Goal: Transaction & Acquisition: Purchase product/service

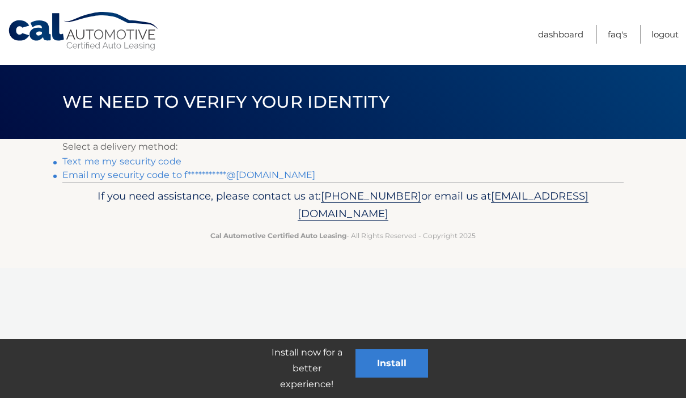
click at [86, 178] on link "**********" at bounding box center [188, 174] width 253 height 11
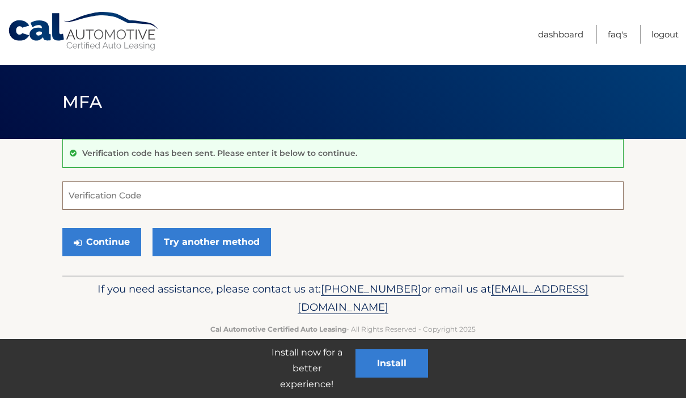
click at [92, 192] on input "Verification Code" at bounding box center [342, 195] width 561 height 28
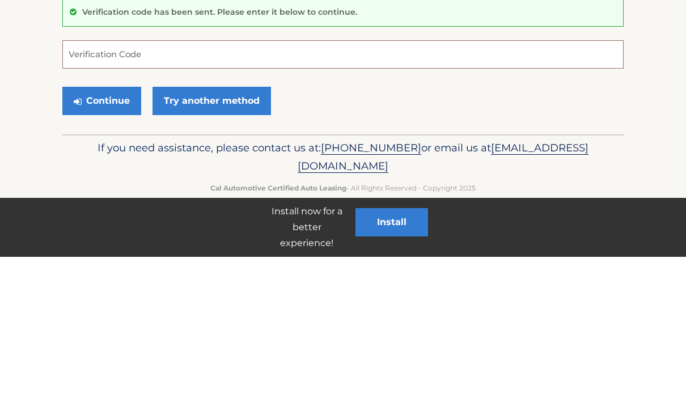
click at [90, 181] on input "Verification Code" at bounding box center [342, 195] width 561 height 28
paste input "387378"
type input "387378"
click at [78, 238] on icon "submit" at bounding box center [78, 242] width 8 height 9
click at [96, 228] on button "Continue" at bounding box center [101, 242] width 79 height 28
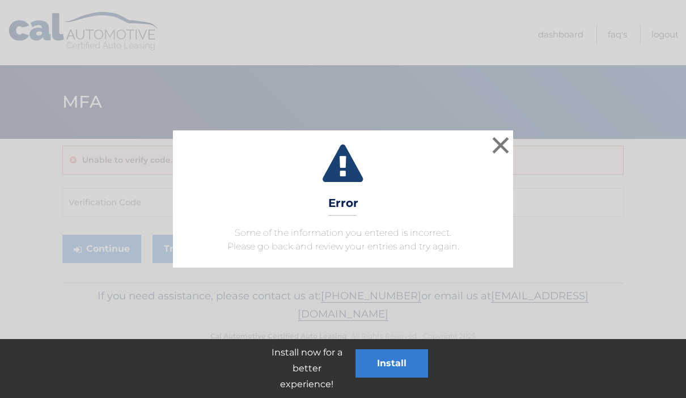
click at [508, 145] on button "×" at bounding box center [500, 145] width 23 height 23
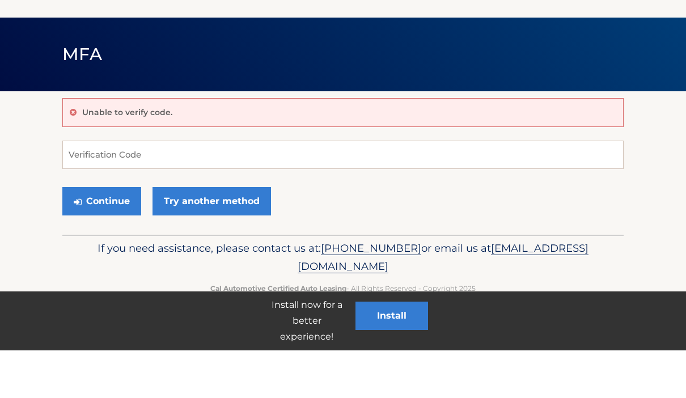
click at [80, 188] on input "Verification Code" at bounding box center [342, 202] width 561 height 28
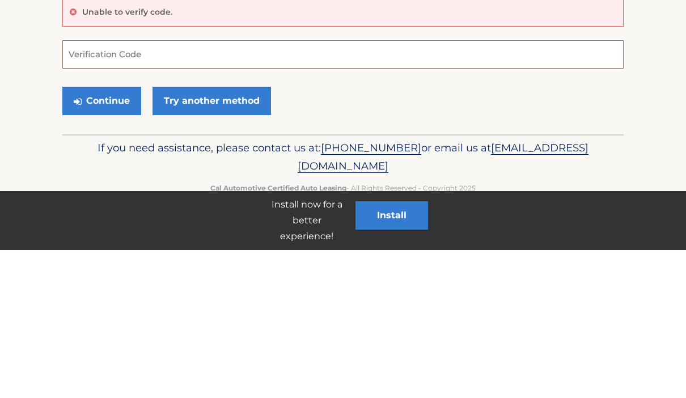
paste input "387378"
type input "387378"
click at [88, 235] on button "Continue" at bounding box center [101, 249] width 79 height 28
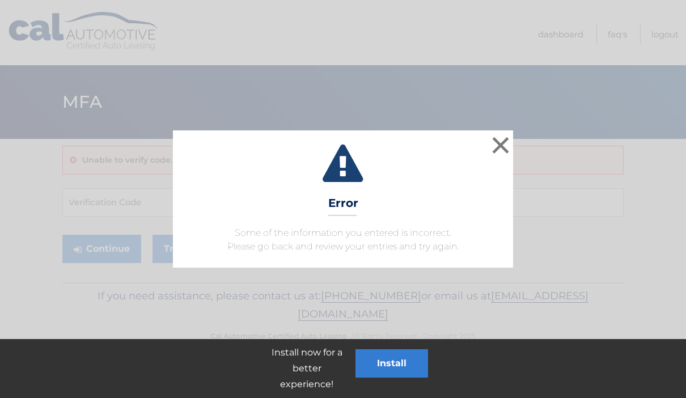
click at [503, 156] on button "×" at bounding box center [500, 145] width 23 height 23
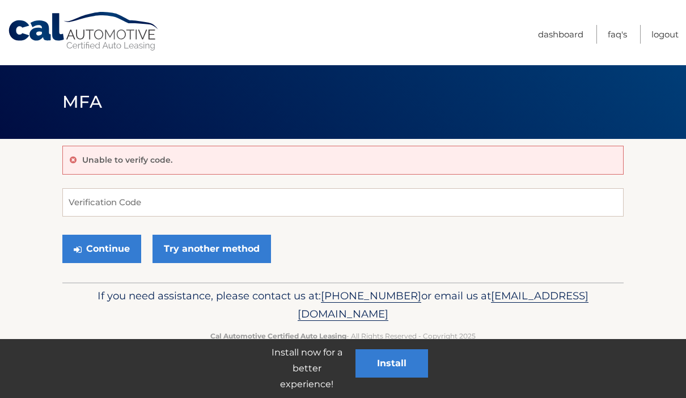
click at [520, 201] on input "Verification Code" at bounding box center [342, 202] width 561 height 28
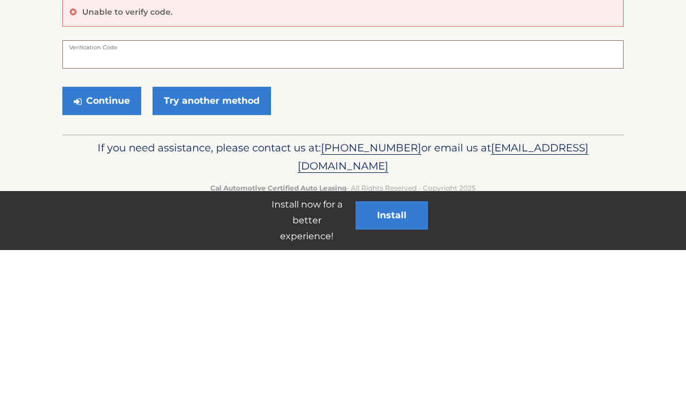
paste input "387378"
click at [66, 188] on input "387378" at bounding box center [342, 202] width 561 height 28
type input "387378"
click at [91, 235] on button "Continue" at bounding box center [101, 249] width 79 height 28
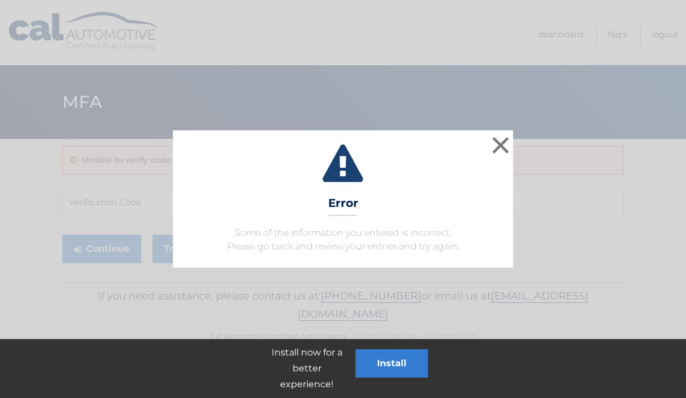
click at [504, 147] on button "×" at bounding box center [500, 145] width 23 height 23
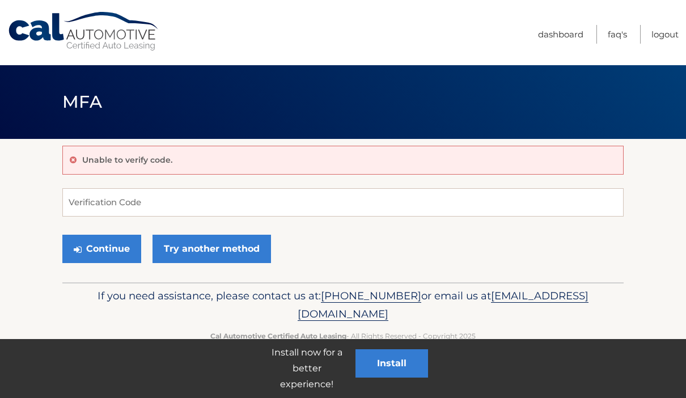
click at [240, 258] on link "Try another method" at bounding box center [211, 249] width 118 height 28
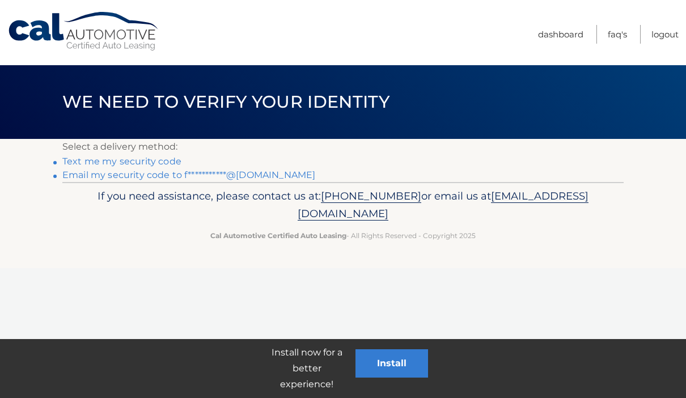
click at [143, 176] on link "**********" at bounding box center [188, 174] width 253 height 11
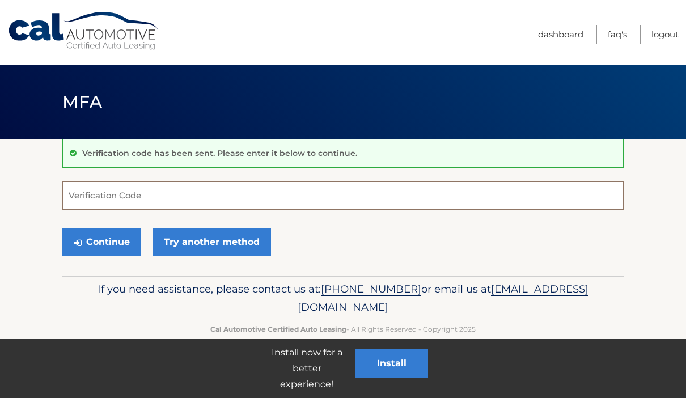
click at [549, 193] on input "Verification Code" at bounding box center [342, 195] width 561 height 28
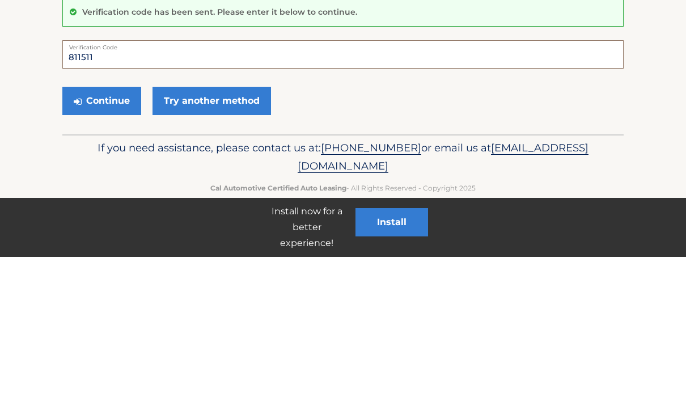
type input "811511"
click at [87, 228] on button "Continue" at bounding box center [101, 242] width 79 height 28
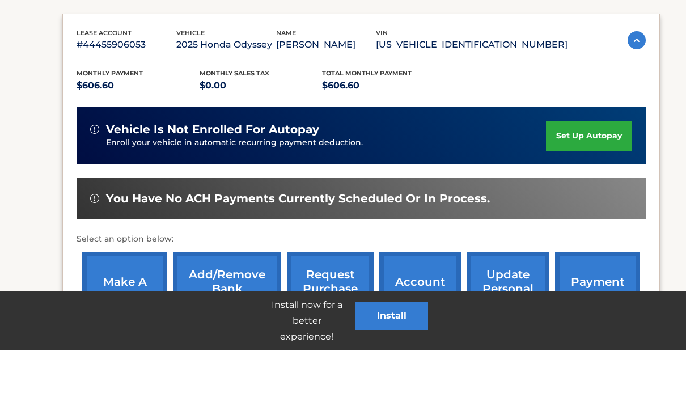
scroll to position [175, 0]
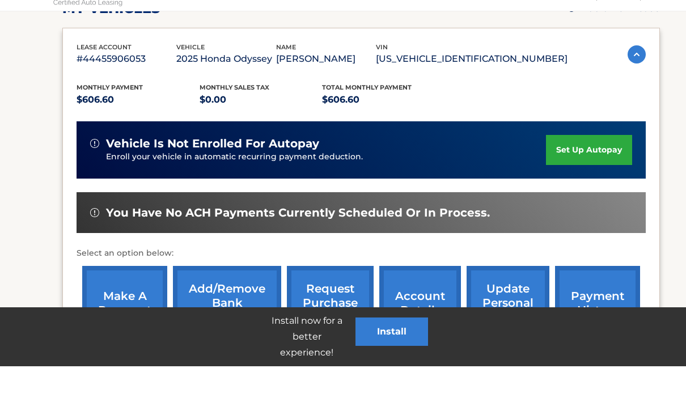
click at [119, 298] on link "make a payment" at bounding box center [124, 335] width 85 height 74
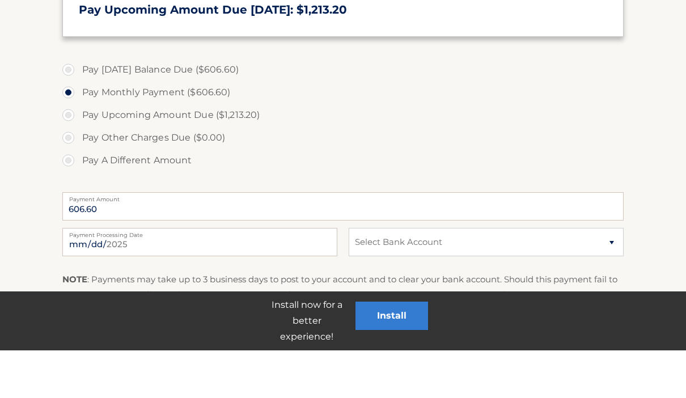
scroll to position [336, 0]
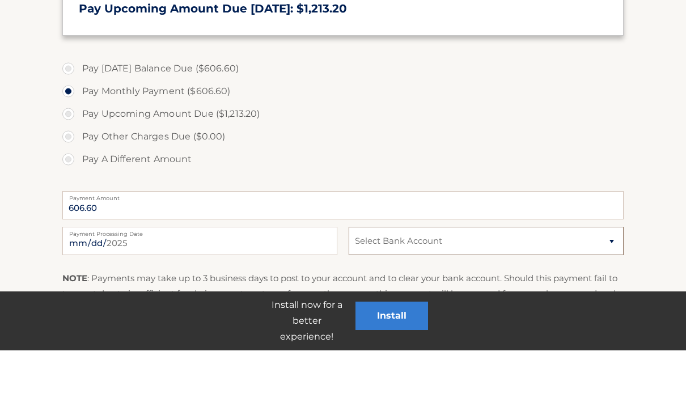
click at [368, 274] on select "Select Bank Account Checking JPMORGAN CHASE BANK, NA *****0323 Checking JPMORGA…" at bounding box center [486, 288] width 275 height 28
select select "MGI2MDkxZDctNWUwZC00MjQ1LWJmNjQtZGU4YWQ0YWVlZWY0"
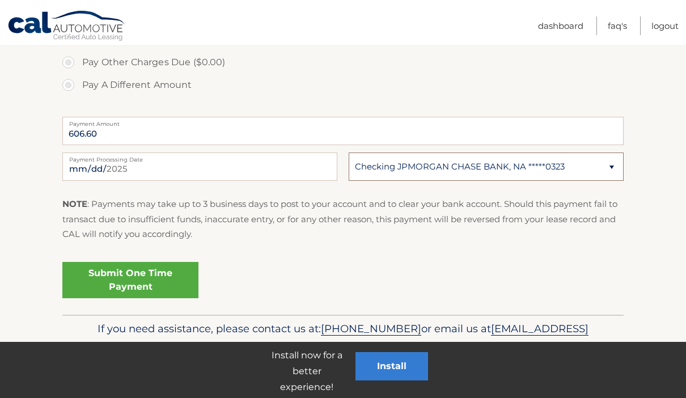
scroll to position [459, 0]
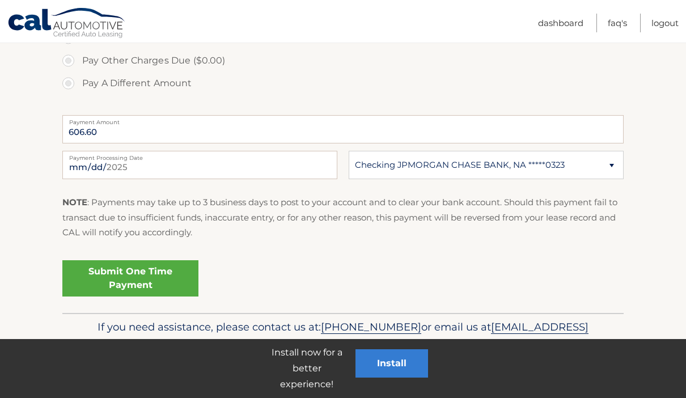
click at [94, 274] on link "Submit One Time Payment" at bounding box center [130, 278] width 136 height 36
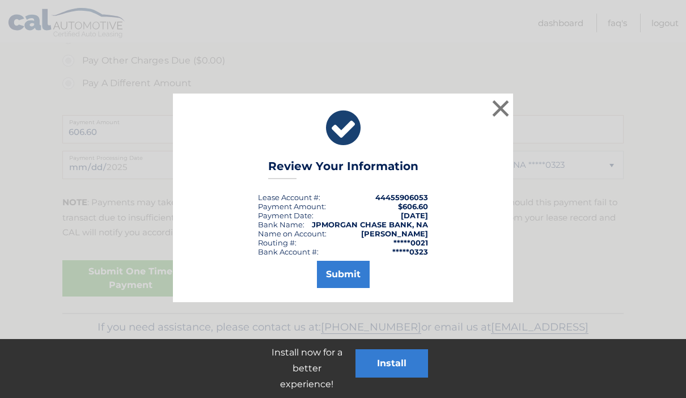
click at [334, 275] on button "Submit" at bounding box center [343, 274] width 53 height 27
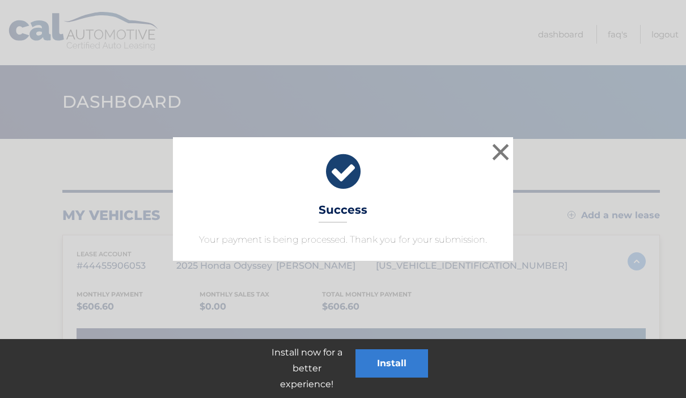
click at [502, 142] on button "×" at bounding box center [500, 152] width 23 height 23
